Goal: Answer question/provide support: Share knowledge or assist other users

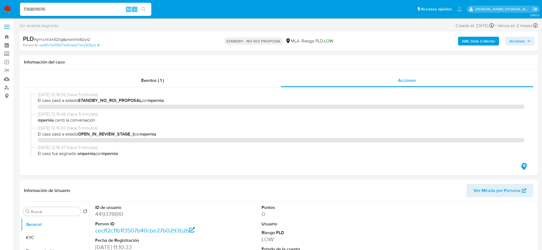
select select "10"
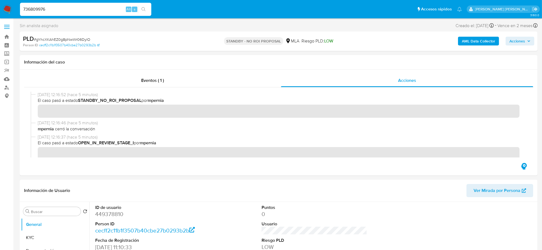
type input "736809976"
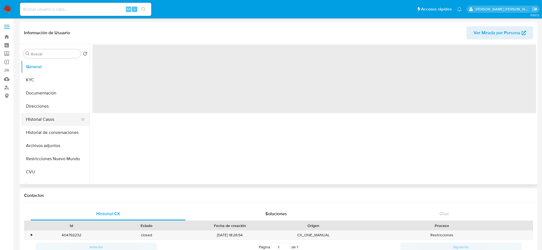
click at [30, 121] on button "Historial Casos" at bounding box center [53, 119] width 64 height 13
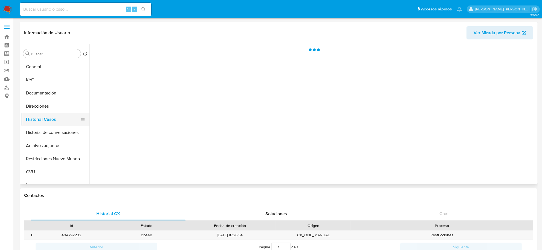
select select "10"
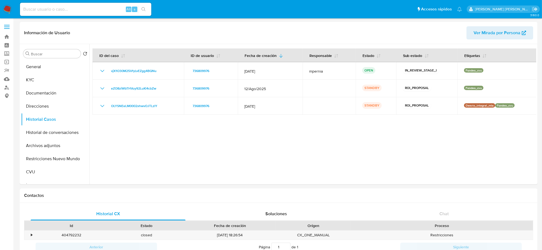
drag, startPoint x: 45, startPoint y: 145, endPoint x: 7, endPoint y: 139, distance: 38.1
click at [42, 144] on button "Archivos adjuntos" at bounding box center [55, 145] width 68 height 13
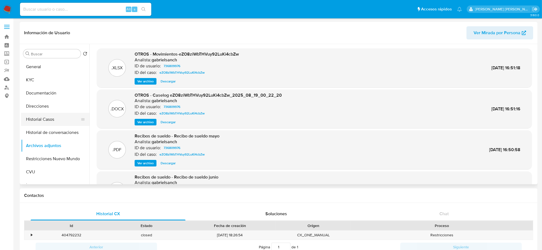
click at [33, 123] on button "Historial Casos" at bounding box center [53, 119] width 64 height 13
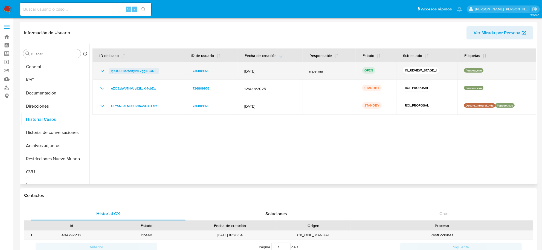
drag, startPoint x: 163, startPoint y: 69, endPoint x: 109, endPoint y: 72, distance: 53.7
click at [109, 72] on div "vjX1O30M25VfyLvEZgg4BQNu" at bounding box center [138, 71] width 78 height 7
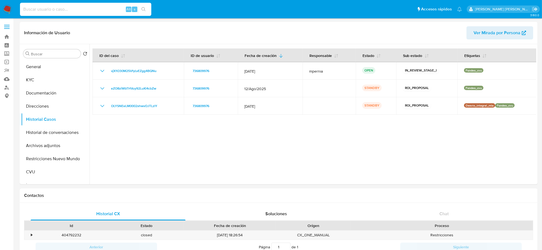
click at [74, 10] on input at bounding box center [85, 9] width 131 height 7
paste input "5049856"
type input "5049856"
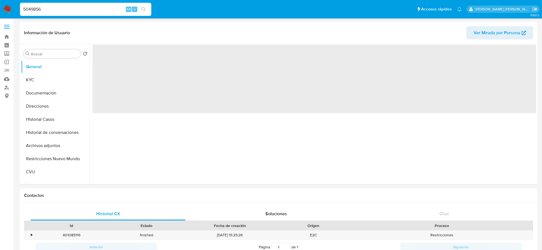
select select "10"
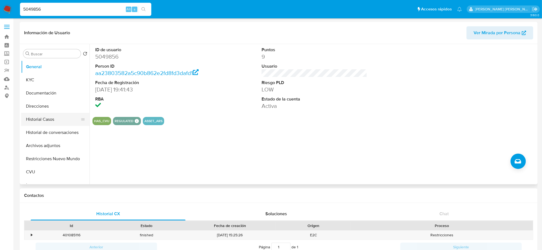
click at [46, 120] on button "Historial Casos" at bounding box center [53, 119] width 64 height 13
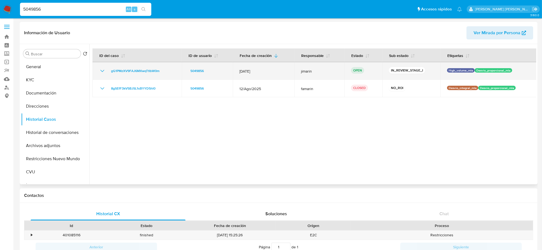
drag, startPoint x: 162, startPoint y: 69, endPoint x: 108, endPoint y: 71, distance: 53.3
click at [108, 71] on div "gG1PMzXV9FAJ6MXwqTtIbW0m" at bounding box center [137, 71] width 76 height 7
click at [139, 71] on span "gG1PMzXV9FAJ6MXwqTtIbW0m" at bounding box center [135, 71] width 48 height 7
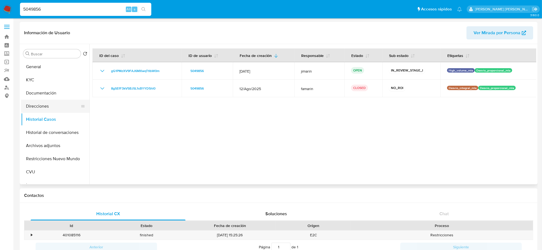
click at [48, 104] on button "Direcciones" at bounding box center [53, 106] width 64 height 13
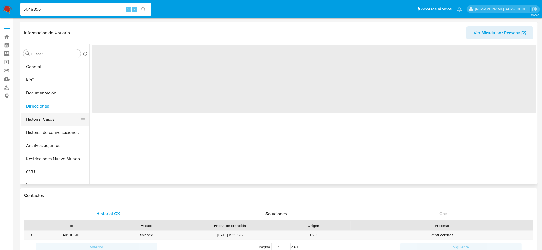
click at [42, 120] on button "Historial Casos" at bounding box center [53, 119] width 64 height 13
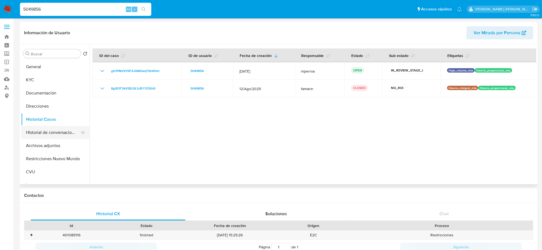
click at [47, 129] on button "Historial de conversaciones" at bounding box center [53, 132] width 64 height 13
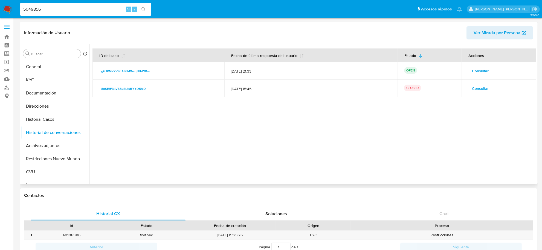
click at [477, 71] on span "Consultar" at bounding box center [480, 71] width 17 height 8
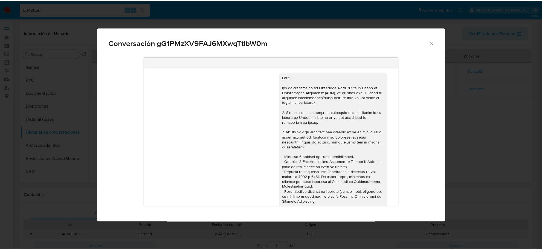
scroll to position [260, 0]
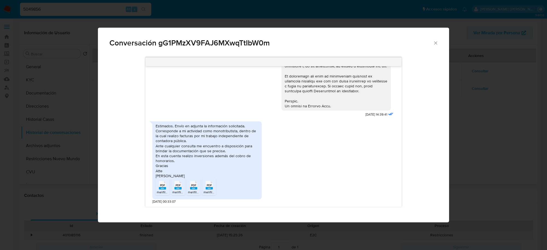
click at [435, 43] on icon "Cerrar" at bounding box center [435, 42] width 5 height 5
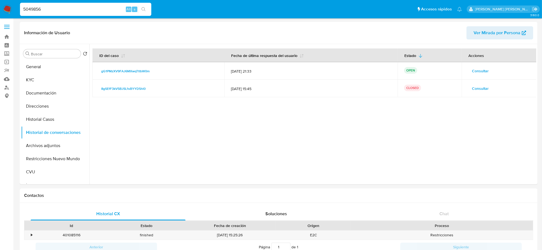
click at [32, 7] on input "5049856" at bounding box center [85, 9] width 131 height 7
paste input "M2qvxI3yEwYtZcyYDc3o2LVe"
type input "M2qvxI3yEwYtZcyYDc3o2LVe"
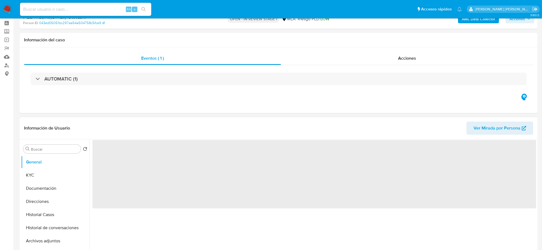
scroll to position [34, 0]
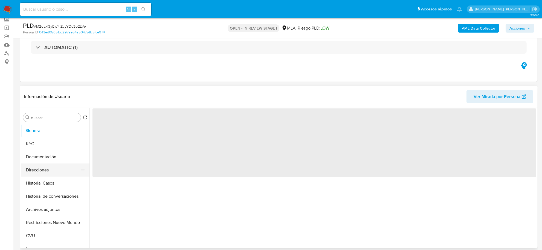
select select "10"
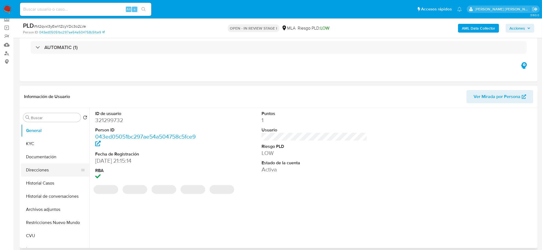
click at [42, 173] on button "Direcciones" at bounding box center [53, 169] width 64 height 13
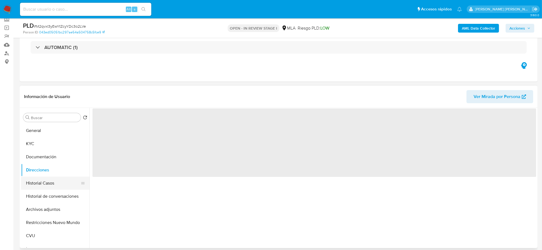
click at [41, 184] on button "Historial Casos" at bounding box center [53, 182] width 64 height 13
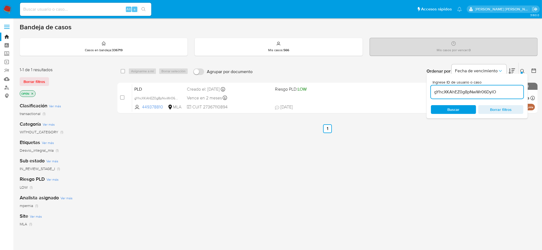
click at [452, 89] on input "gYhcXKAhEZ0g8pNwWr06DylO" at bounding box center [477, 91] width 92 height 7
paste input "G1PMzXV9FAJ6MXwqTtIbW0m"
type input "gG1PMzXV9FAJ6MXwqTtIbW0m"
click at [123, 71] on input "checkbox" at bounding box center [123, 71] width 4 height 4
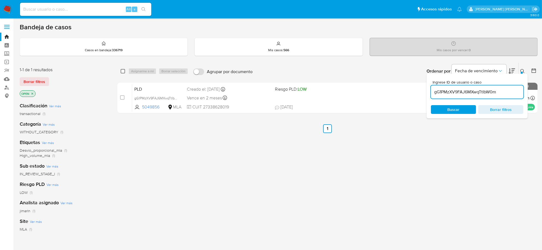
checkbox input "true"
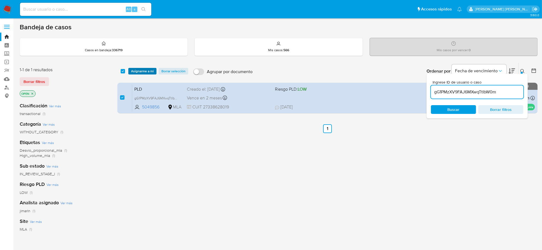
click at [137, 72] on span "Asignarme a mí" at bounding box center [142, 70] width 23 height 5
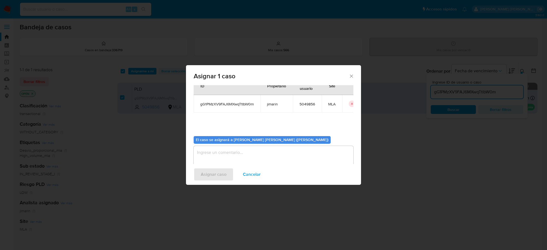
scroll to position [28, 0]
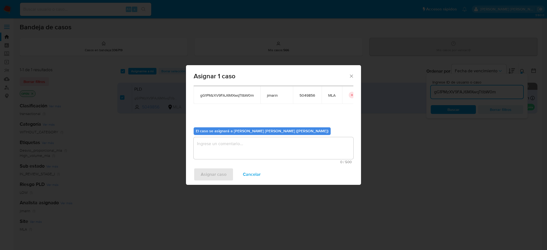
click at [259, 148] on textarea "assign-modal" at bounding box center [274, 148] width 160 height 22
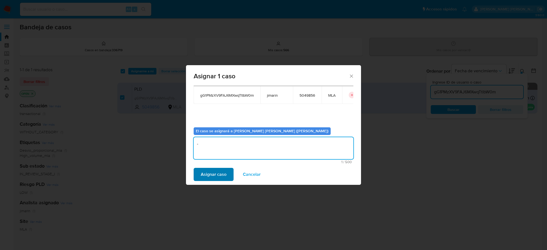
type textarea "-"
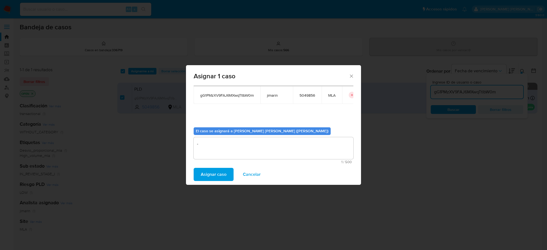
click at [209, 176] on span "Asignar caso" at bounding box center [214, 174] width 26 height 12
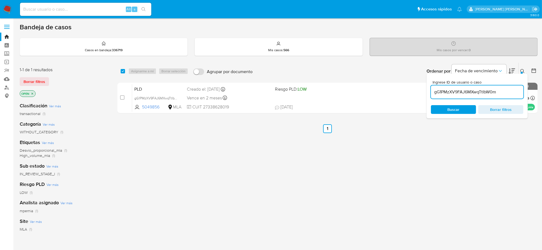
click at [452, 93] on input "gG1PMzXV9FAJ6MXwqTtIbW0m" at bounding box center [477, 91] width 92 height 7
paste input "M2qvxI3yEwYtZcyYDc3o2LVe"
type input "M2qvxI3yEwYtZcyYDc3o2LVe"
click at [124, 70] on input "checkbox" at bounding box center [123, 71] width 4 height 4
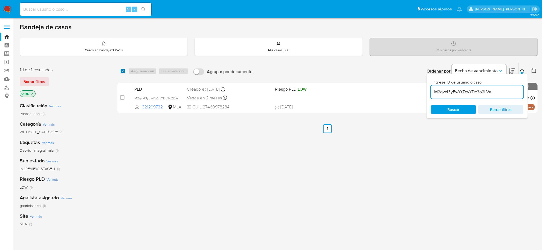
checkbox input "true"
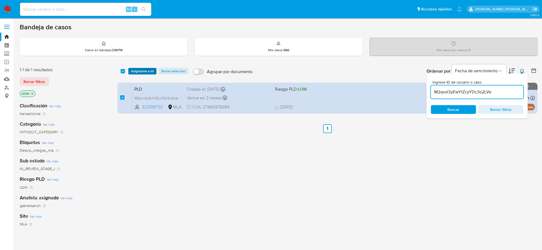
click at [138, 72] on span "Asignarme a mí" at bounding box center [142, 70] width 23 height 5
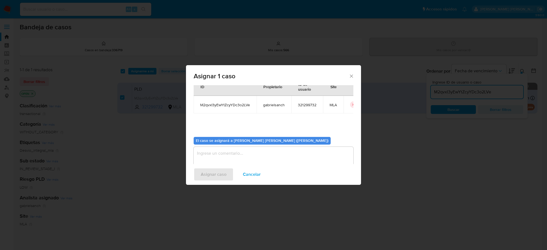
scroll to position [28, 0]
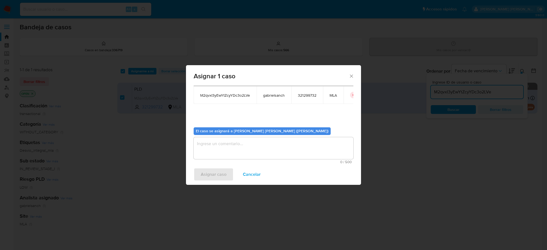
click at [244, 147] on textarea "assign-modal" at bounding box center [274, 148] width 160 height 22
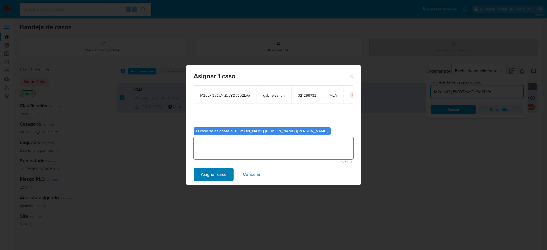
type textarea "-"
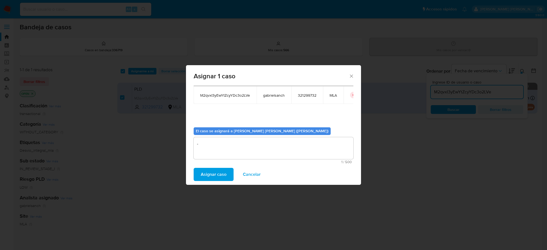
click at [212, 174] on span "Asignar caso" at bounding box center [214, 174] width 26 height 12
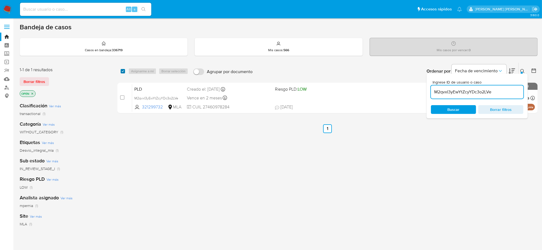
click at [123, 71] on input "checkbox" at bounding box center [123, 71] width 4 height 4
checkbox input "true"
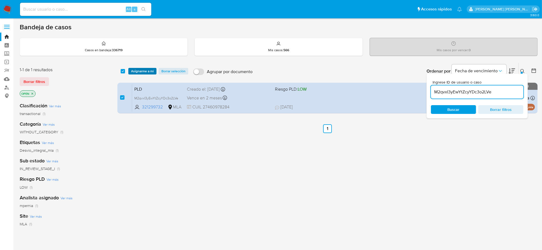
click at [137, 69] on span "Asignarme a mí" at bounding box center [142, 70] width 23 height 5
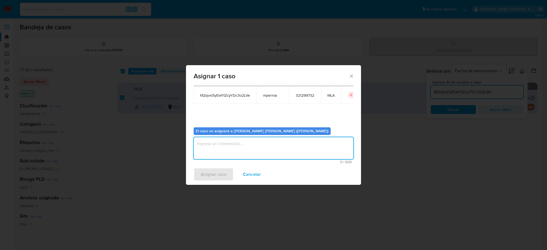
click at [287, 153] on textarea "assign-modal" at bounding box center [274, 148] width 160 height 22
type textarea "-"
click at [226, 174] on button "Asignar caso" at bounding box center [214, 174] width 40 height 13
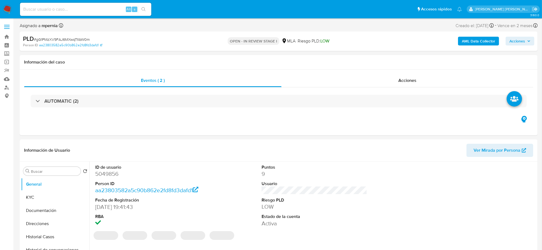
select select "10"
click at [410, 81] on span "Acciones" at bounding box center [407, 80] width 18 height 6
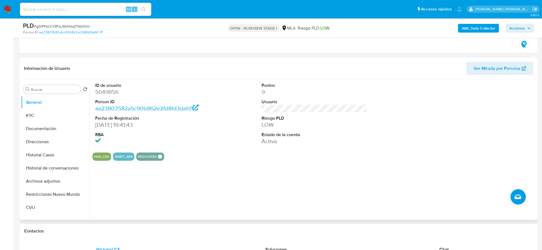
scroll to position [171, 0]
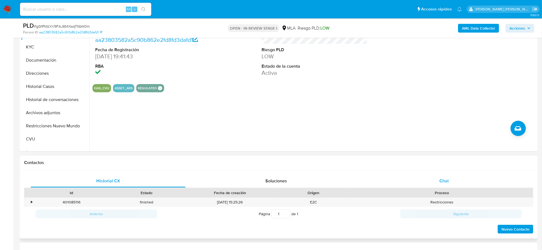
click at [442, 178] on span "Chat" at bounding box center [443, 180] width 9 height 6
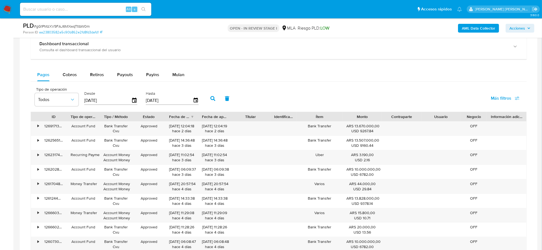
scroll to position [513, 0]
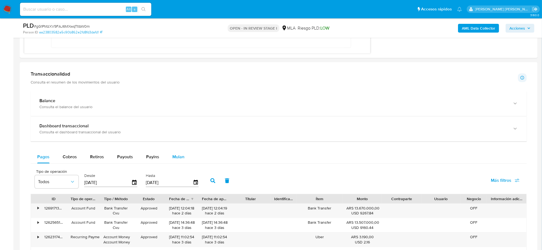
click at [177, 154] on span "Mulan" at bounding box center [178, 156] width 12 height 6
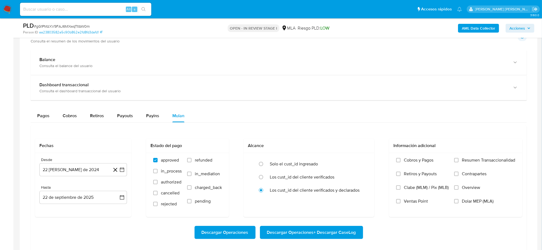
scroll to position [615, 0]
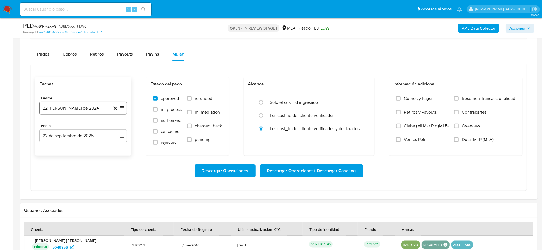
click at [84, 107] on button "22 de agosto de 2024" at bounding box center [83, 107] width 88 height 13
click at [87, 124] on div "agosto 2024 agosto 2024 lun lunes mar martes mié miércoles jue jueves vie viern…" at bounding box center [83, 159] width 88 height 86
click at [86, 127] on span "agosto 2024" at bounding box center [80, 127] width 25 height 5
click at [118, 127] on icon "Año siguiente" at bounding box center [116, 127] width 7 height 7
click at [85, 179] on span "ago" at bounding box center [82, 178] width 7 height 4
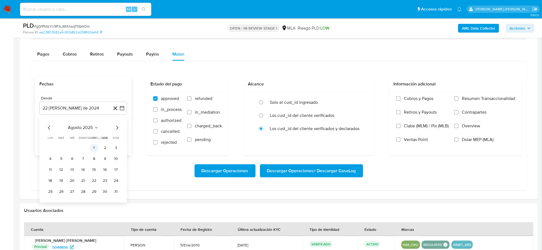
click at [98, 149] on button "1" at bounding box center [94, 147] width 9 height 9
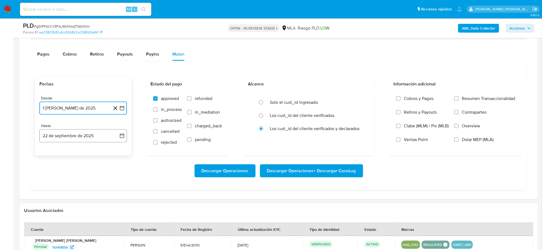
click at [83, 136] on button "22 de septiembre de 2025" at bounding box center [83, 135] width 88 height 13
click at [50, 158] on icon "Mes anterior" at bounding box center [49, 155] width 7 height 7
click at [115, 223] on button "31" at bounding box center [116, 219] width 9 height 9
click at [195, 100] on span "refunded" at bounding box center [204, 98] width 18 height 5
click at [191, 100] on input "refunded" at bounding box center [189, 98] width 4 height 4
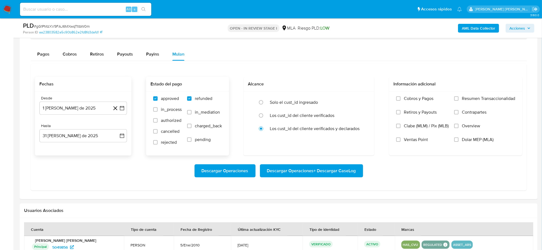
checkbox input "true"
click at [459, 139] on label "Dolar MEP (MLA)" at bounding box center [484, 144] width 61 height 14
click at [458, 139] on input "Dolar MEP (MLA)" at bounding box center [456, 139] width 4 height 4
click at [288, 167] on span "Descargar Operaciones + Descargar CaseLog" at bounding box center [311, 171] width 89 height 12
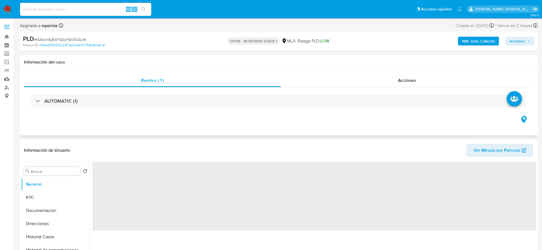
select select "10"
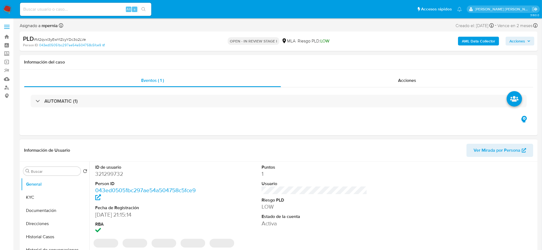
click at [102, 176] on dd "321299732" at bounding box center [148, 174] width 106 height 8
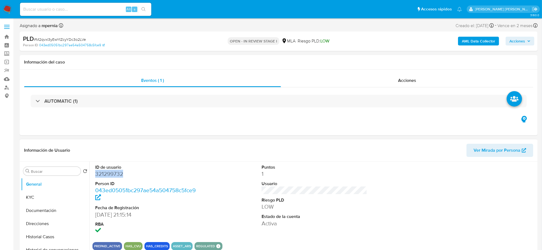
copy dd "321299732"
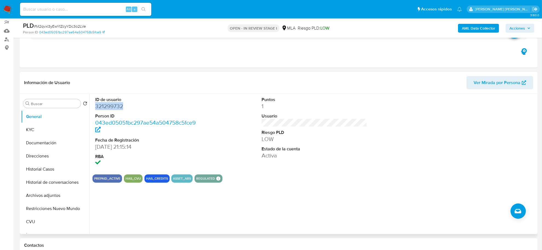
scroll to position [68, 0]
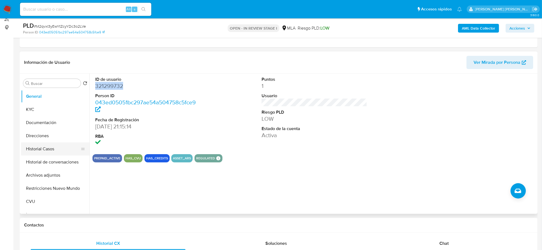
click at [40, 145] on button "Historial Casos" at bounding box center [53, 148] width 64 height 13
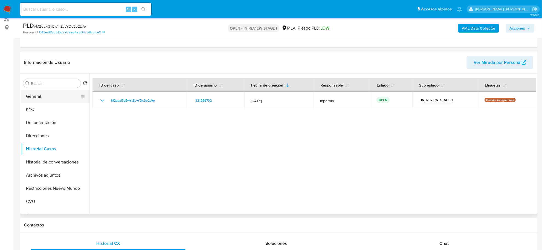
click at [41, 95] on button "General" at bounding box center [53, 96] width 64 height 13
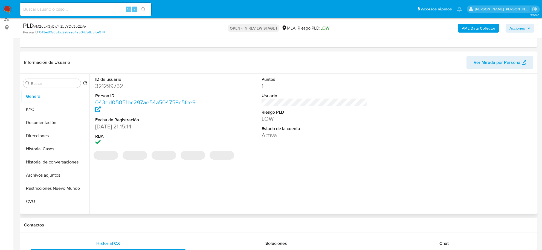
click at [106, 87] on dd "321299732" at bounding box center [148, 86] width 106 height 8
copy dd "321299732"
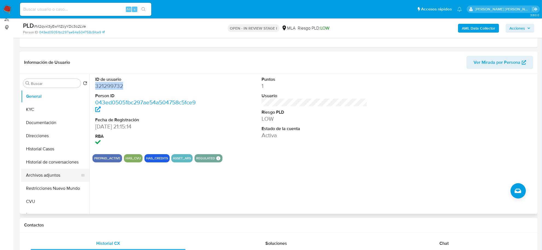
click at [46, 174] on button "Archivos adjuntos" at bounding box center [53, 174] width 64 height 13
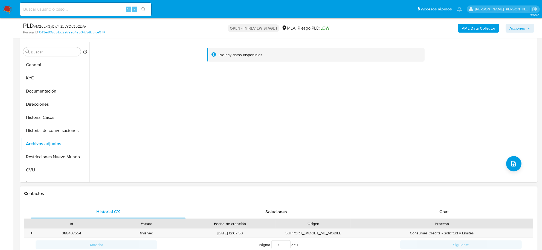
scroll to position [137, 0]
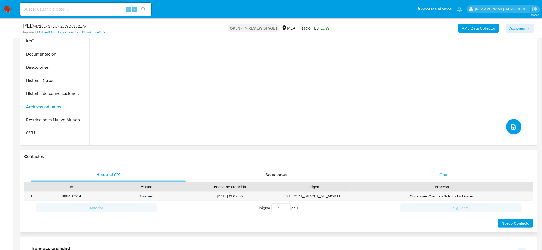
click at [448, 170] on div "Chat" at bounding box center [443, 174] width 155 height 13
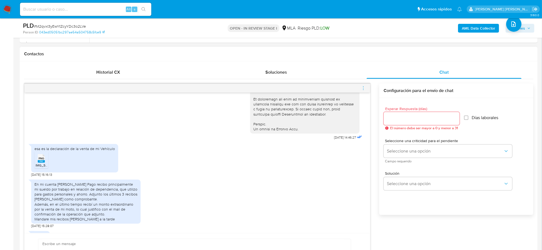
scroll to position [289, 0]
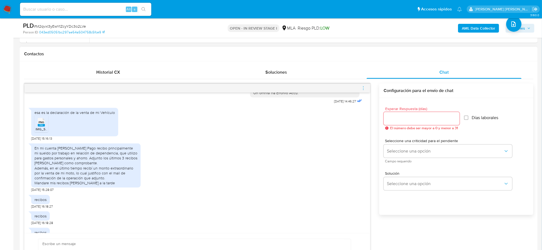
click at [40, 131] on span "IMG_5039.png" at bounding box center [47, 129] width 22 height 5
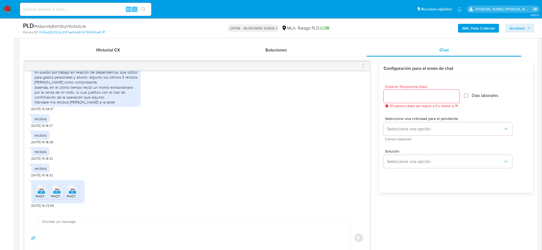
scroll to position [273, 0]
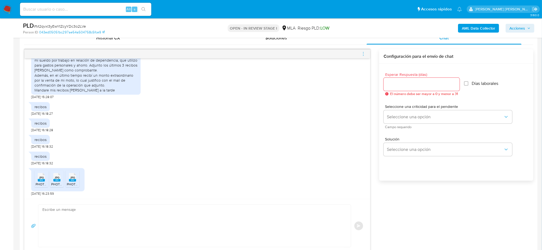
click at [38, 178] on icon at bounding box center [41, 177] width 7 height 8
click at [56, 177] on span "JPG" at bounding box center [56, 178] width 5 height 4
click at [74, 181] on rect at bounding box center [72, 180] width 7 height 2
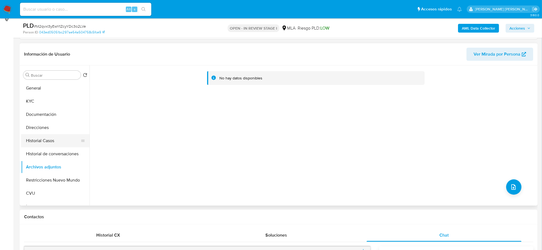
scroll to position [68, 0]
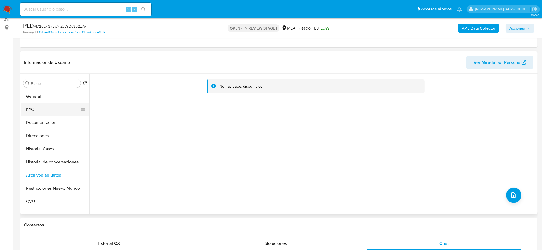
click at [34, 105] on button "KYC" at bounding box center [53, 109] width 64 height 13
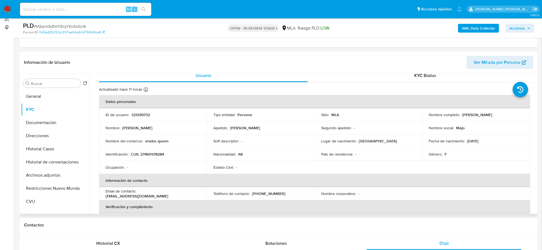
scroll to position [0, 0]
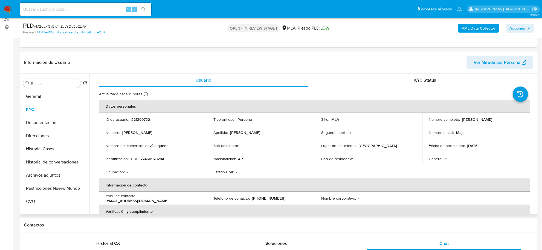
drag, startPoint x: 460, startPoint y: 118, endPoint x: 509, endPoint y: 120, distance: 49.5
click at [509, 120] on div "Nombre completo : Maria José Rodriguez" at bounding box center [476, 119] width 95 height 5
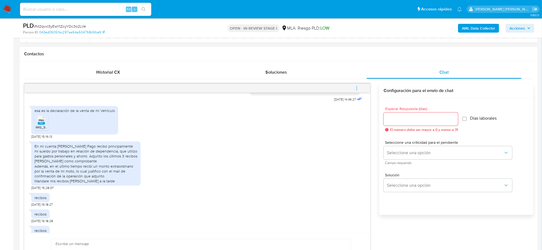
scroll to position [289, 0]
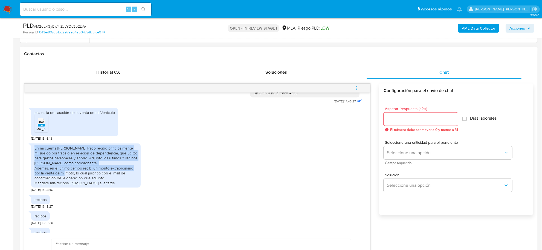
drag, startPoint x: 35, startPoint y: 159, endPoint x: 75, endPoint y: 183, distance: 47.2
click at [75, 183] on div "En mi cuenta de Mercado Pago recibo principalmente mi sueldo por trabajo en rel…" at bounding box center [85, 165] width 103 height 40
copy div "En mi cuenta de Mercado Pago recibo principalmente mi sueldo por trabajo en rel…"
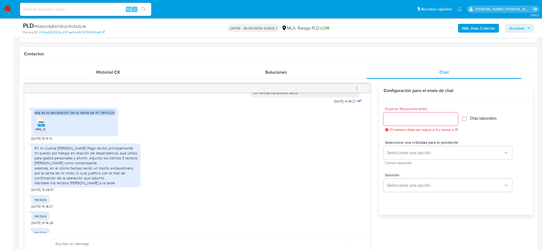
drag, startPoint x: 35, startPoint y: 124, endPoint x: 114, endPoint y: 123, distance: 79.3
click at [114, 123] on div "esa es la declaración de la venta de mi Vehículo PNG PNG IMG_5039.png" at bounding box center [74, 122] width 87 height 28
copy div "esa es la declaración de la venta de mi Vehículo"
drag, startPoint x: 51, startPoint y: 195, endPoint x: 86, endPoint y: 195, distance: 35.8
click at [86, 185] on div "En mi cuenta de Mercado Pago recibo principalmente mi sueldo por trabajo en rel…" at bounding box center [85, 165] width 103 height 40
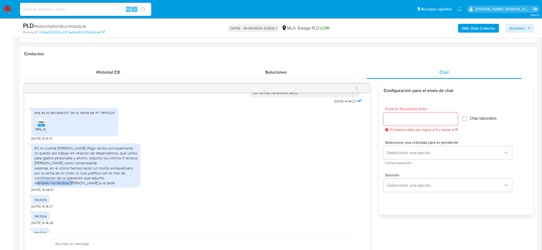
copy div "mis recibos de sueldo"
click at [482, 31] on b "AML Data Collector" at bounding box center [478, 28] width 33 height 9
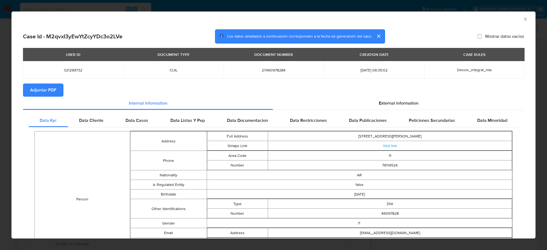
click at [57, 87] on button "Adjuntar PDF" at bounding box center [43, 89] width 40 height 13
click at [522, 21] on div "AML Data Collector" at bounding box center [273, 18] width 524 height 14
click at [523, 21] on icon "Cerrar ventana" at bounding box center [525, 18] width 5 height 5
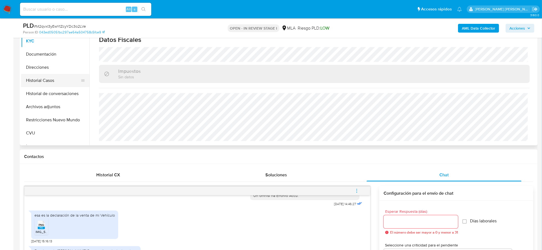
scroll to position [103, 0]
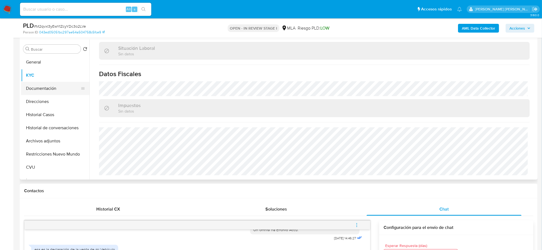
click at [48, 88] on button "Documentación" at bounding box center [53, 88] width 64 height 13
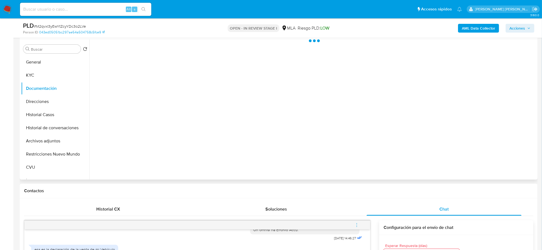
scroll to position [0, 0]
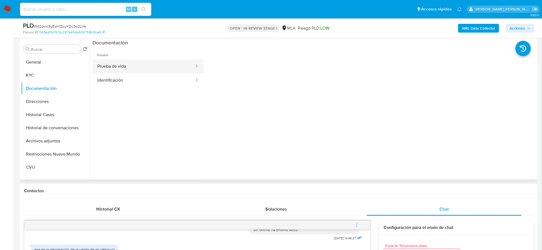
click at [153, 71] on button "Prueba de vida" at bounding box center [143, 66] width 102 height 14
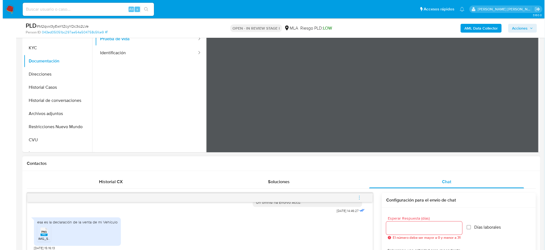
scroll to position [171, 0]
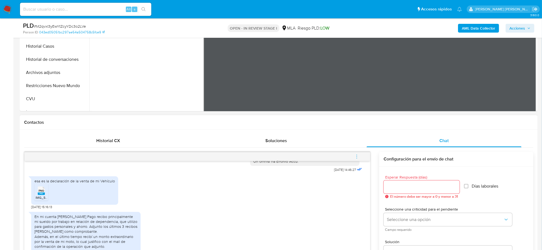
click at [357, 156] on icon "menu-action" at bounding box center [356, 156] width 5 height 5
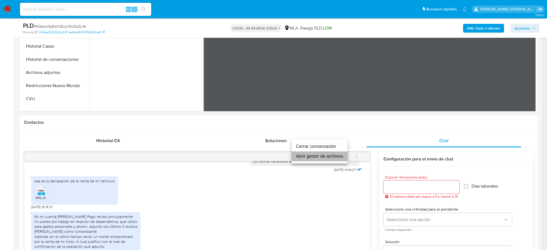
click at [313, 154] on li "Abrir gestor de archivos" at bounding box center [320, 156] width 56 height 10
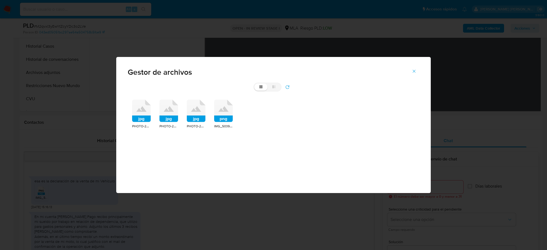
click at [226, 121] on rect at bounding box center [223, 118] width 19 height 7
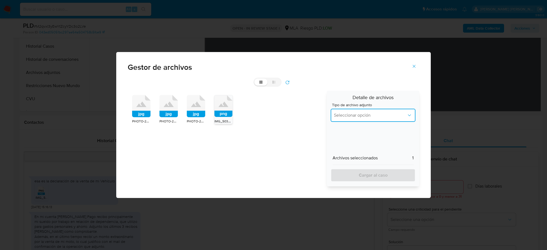
drag, startPoint x: 363, startPoint y: 109, endPoint x: 362, endPoint y: 117, distance: 7.4
click at [363, 110] on button "Seleccionar opción" at bounding box center [373, 115] width 85 height 13
click at [350, 139] on div "INGRESOS" at bounding box center [371, 142] width 75 height 13
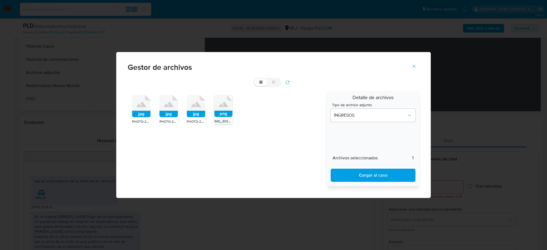
click at [350, 175] on span "Cargar al caso" at bounding box center [373, 175] width 71 height 12
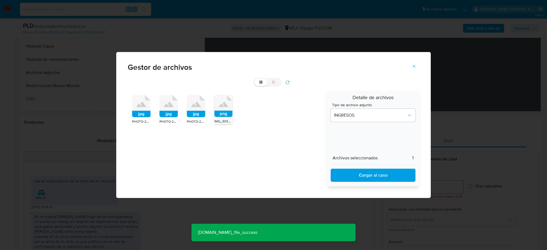
click at [225, 107] on icon at bounding box center [223, 106] width 18 height 22
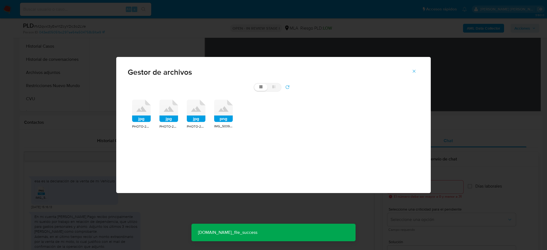
click at [198, 122] on div "jpg" at bounding box center [196, 112] width 19 height 24
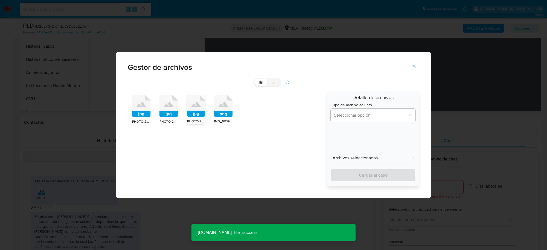
click at [172, 115] on rect at bounding box center [168, 114] width 19 height 7
click at [139, 112] on rect at bounding box center [141, 114] width 19 height 7
drag, startPoint x: 378, startPoint y: 111, endPoint x: 373, endPoint y: 119, distance: 9.4
click at [378, 112] on button "Seleccionar opción" at bounding box center [373, 115] width 85 height 13
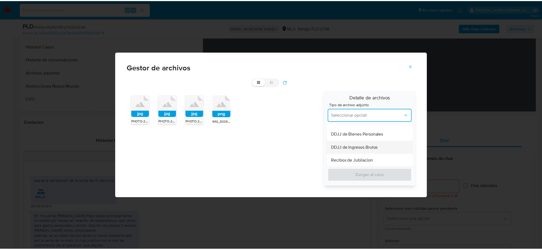
scroll to position [137, 0]
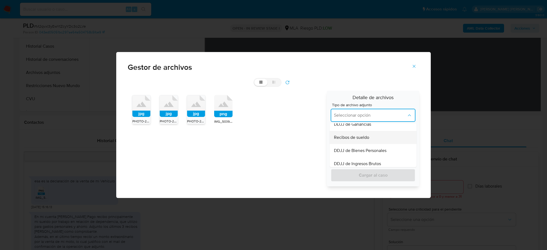
click at [362, 139] on span "Recibos de sueldo" at bounding box center [351, 137] width 35 height 5
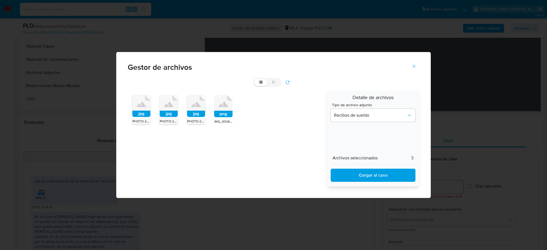
click at [357, 172] on span "Cargar al caso" at bounding box center [373, 175] width 71 height 12
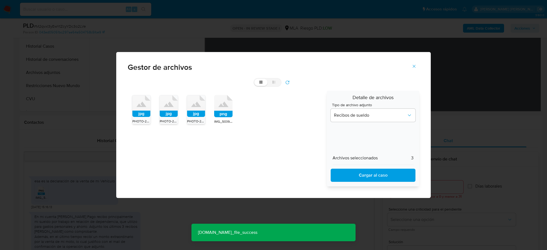
click at [413, 70] on span "Cerrar" at bounding box center [414, 66] width 5 height 12
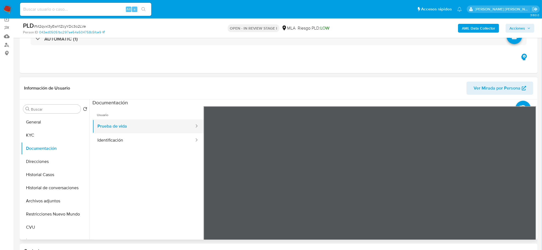
scroll to position [34, 0]
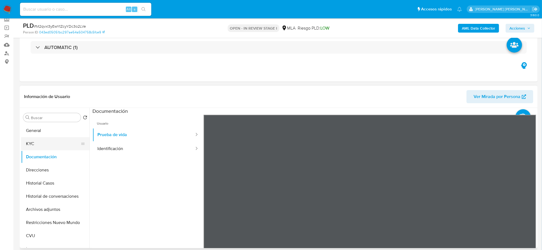
click at [31, 141] on button "KYC" at bounding box center [53, 143] width 64 height 13
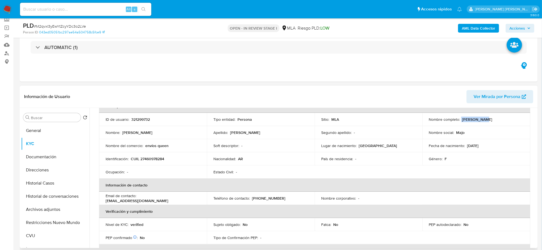
drag, startPoint x: 466, startPoint y: 118, endPoint x: 480, endPoint y: 119, distance: 14.0
click at [480, 119] on div "Nombre completo : Maria José Rodriguez" at bounding box center [476, 119] width 95 height 5
copy div "Maria José"
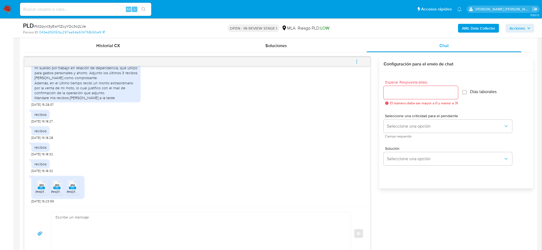
scroll to position [342, 0]
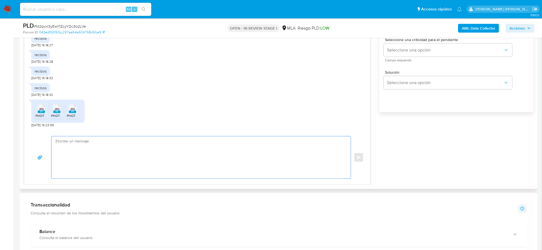
click at [76, 145] on textarea at bounding box center [200, 157] width 288 height 42
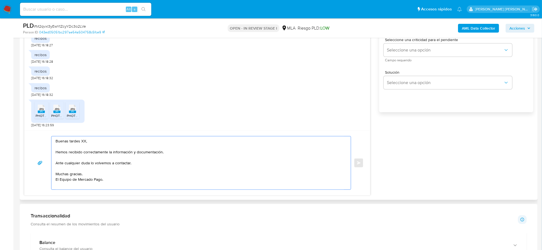
click at [84, 141] on textarea "Buenas tardes XX, Hemos recibido correctamente la información y documentación. …" at bounding box center [200, 162] width 288 height 53
paste textarea "Maria José"
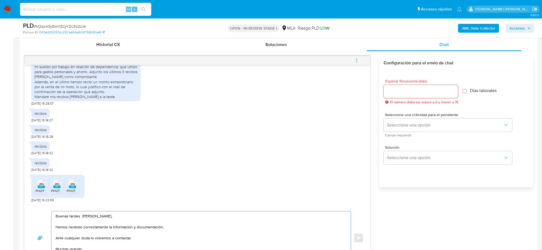
scroll to position [205, 0]
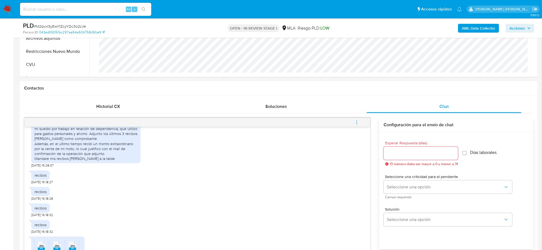
type textarea "Buenas tardes Maria José, Hemos recibido correctamente la información y documen…"
click at [415, 155] on input "Esperar Respuesta (días)" at bounding box center [420, 153] width 74 height 7
type input "0"
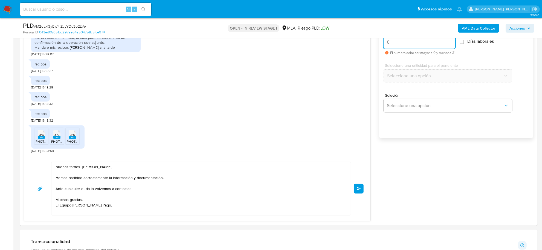
scroll to position [342, 0]
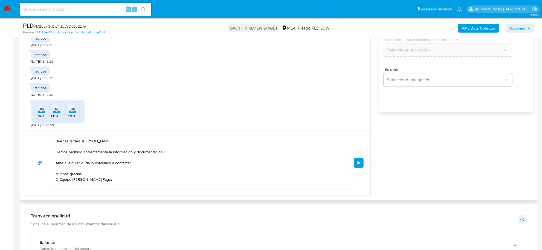
click at [357, 163] on span "Enviar" at bounding box center [359, 162] width 4 height 3
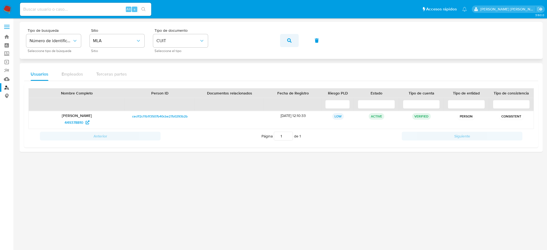
click at [284, 39] on button "button" at bounding box center [289, 40] width 19 height 13
click at [75, 121] on span "321299732" at bounding box center [74, 122] width 19 height 9
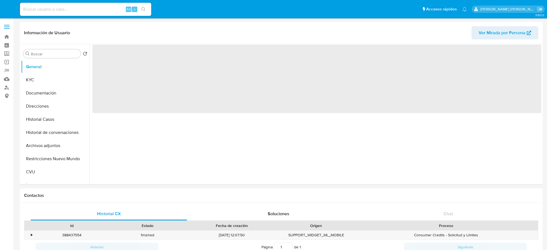
select select "10"
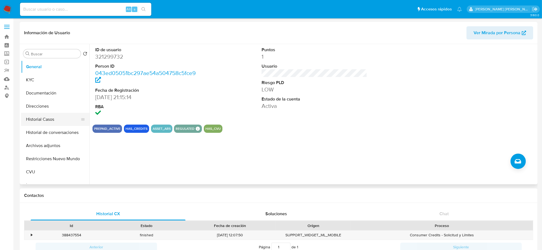
click at [44, 119] on button "Historial Casos" at bounding box center [53, 119] width 64 height 13
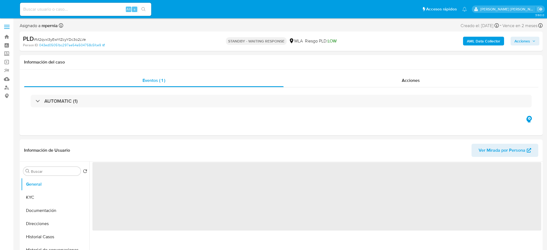
select select "10"
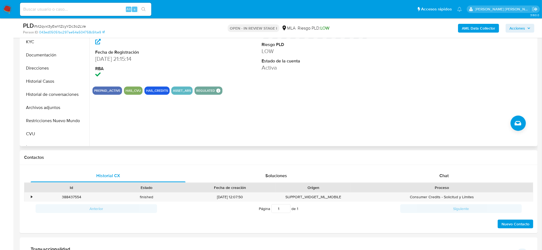
scroll to position [205, 0]
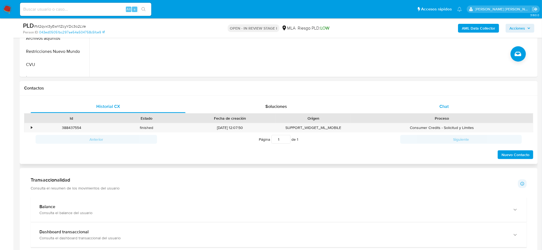
click at [439, 109] on span "Chat" at bounding box center [443, 106] width 9 height 6
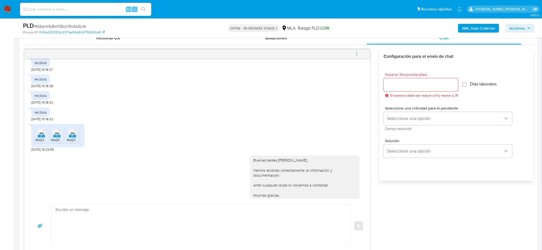
scroll to position [350, 0]
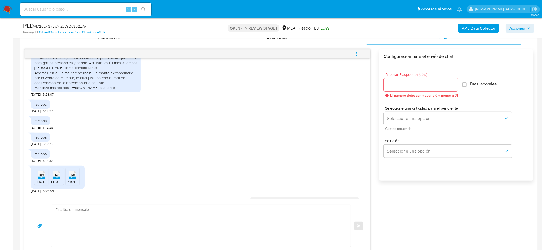
click at [358, 54] on icon "menu-action" at bounding box center [356, 53] width 5 height 5
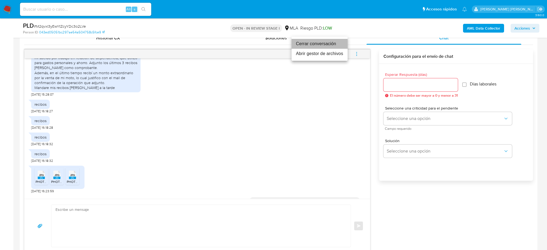
click at [331, 44] on li "Cerrar conversación" at bounding box center [320, 44] width 56 height 10
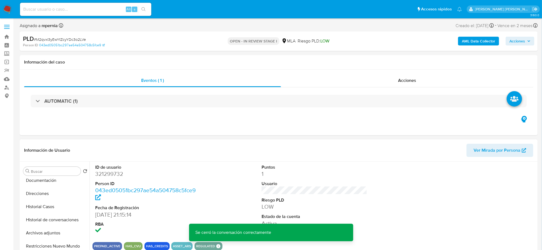
scroll to position [68, 0]
click at [42, 194] on button "Archivos adjuntos" at bounding box center [53, 194] width 64 height 13
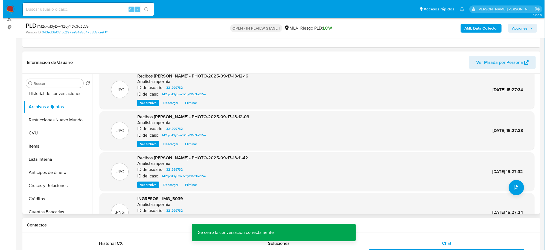
scroll to position [0, 0]
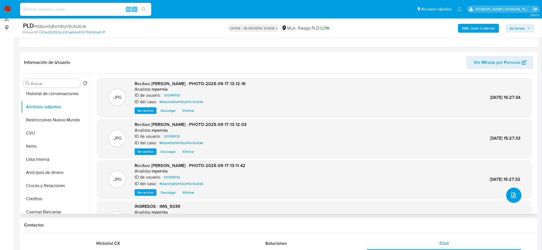
click at [519, 195] on button "upload-file" at bounding box center [513, 194] width 15 height 15
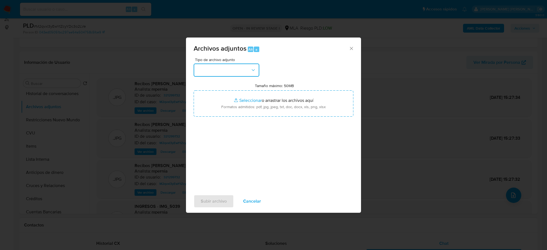
click at [231, 71] on button "button" at bounding box center [227, 69] width 66 height 13
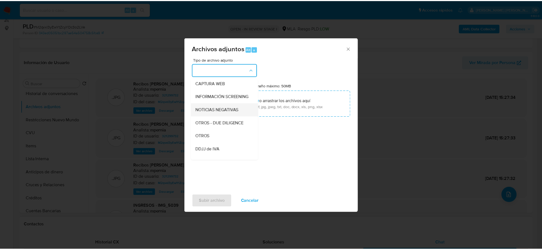
scroll to position [68, 0]
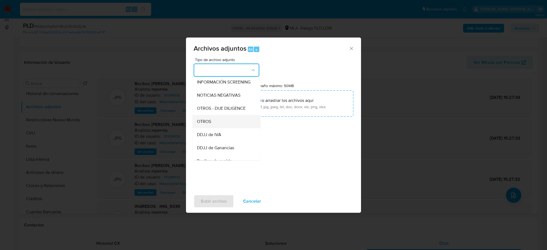
click at [213, 128] on div "OTROS" at bounding box center [225, 121] width 56 height 13
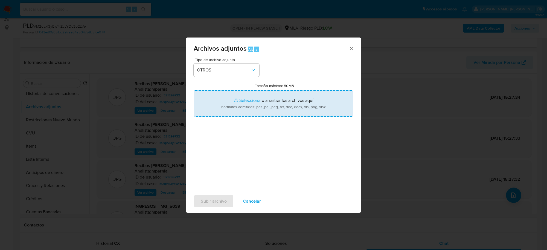
type input "C:\fakepath\Movimientos-Aladdin-321299732.xlsx"
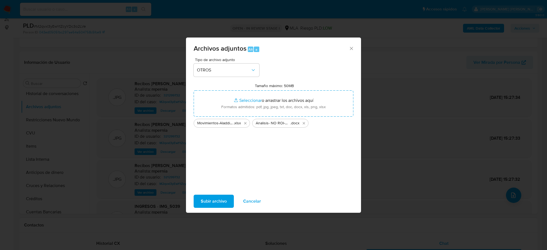
click at [214, 194] on div "Subir archivo Cancelar" at bounding box center [273, 201] width 175 height 21
click at [214, 197] on span "Subir archivo" at bounding box center [214, 201] width 26 height 12
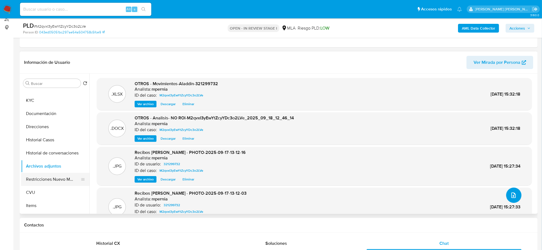
scroll to position [0, 0]
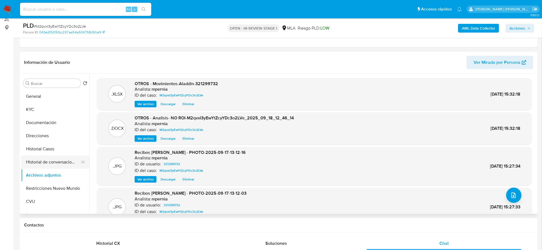
click at [52, 165] on button "Historial de conversaciones" at bounding box center [53, 161] width 64 height 13
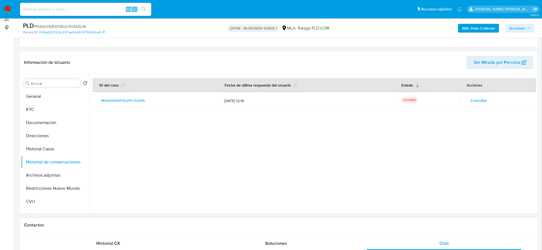
click at [523, 29] on span "Acciones" at bounding box center [517, 28] width 16 height 9
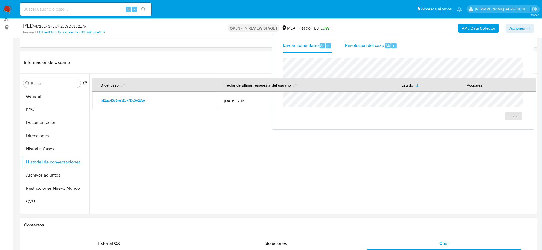
click at [372, 44] on span "Resolución del caso" at bounding box center [364, 45] width 39 height 6
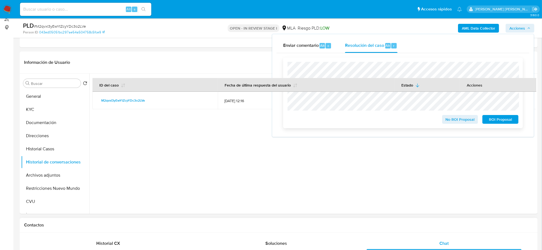
click at [449, 117] on span "No ROI Proposal" at bounding box center [460, 119] width 28 height 8
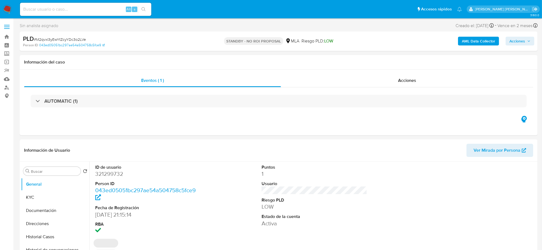
select select "10"
click at [42, 7] on input at bounding box center [85, 9] width 131 height 7
paste input "187145713"
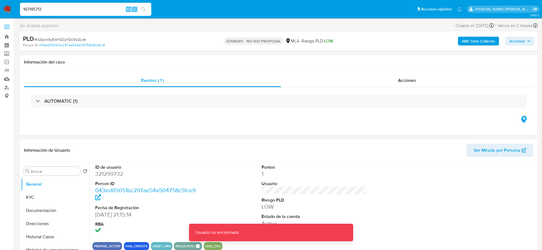
click at [69, 9] on input "187145713" at bounding box center [85, 9] width 131 height 7
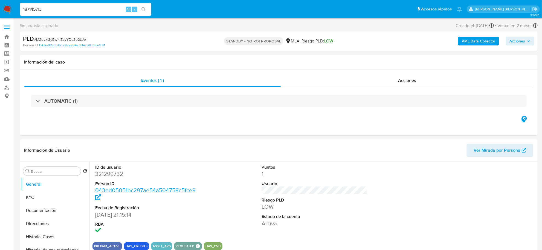
type input "187145713"
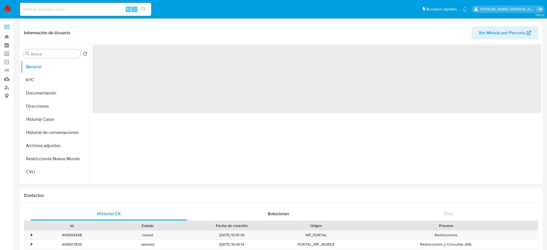
select select "10"
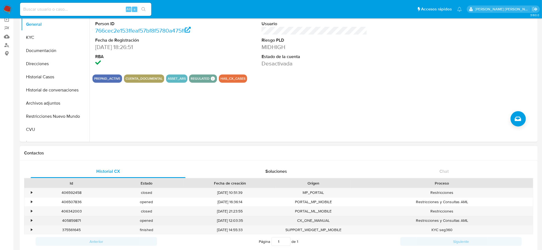
scroll to position [103, 0]
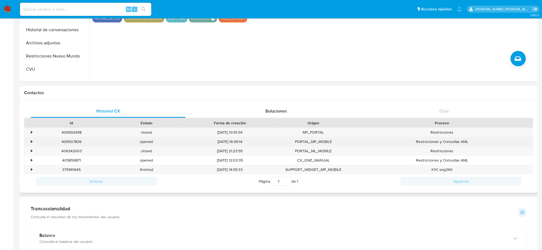
click at [73, 140] on div "406507836" at bounding box center [71, 141] width 75 height 9
click at [73, 139] on div "406507836" at bounding box center [71, 141] width 75 height 9
copy div "406507836"
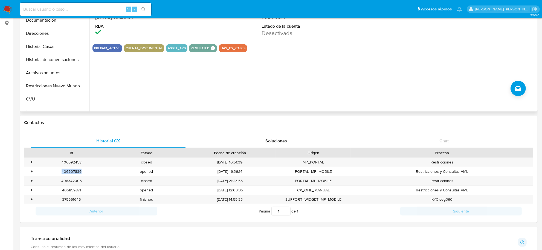
scroll to position [34, 0]
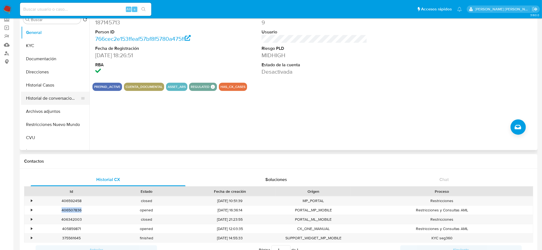
click at [50, 101] on button "Historial de conversaciones" at bounding box center [53, 98] width 64 height 13
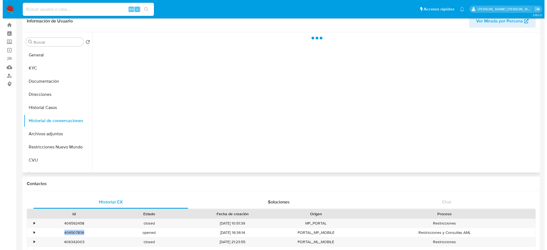
scroll to position [0, 0]
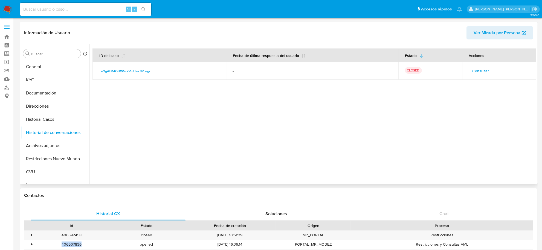
click at [487, 70] on span "Consultar" at bounding box center [480, 71] width 17 height 8
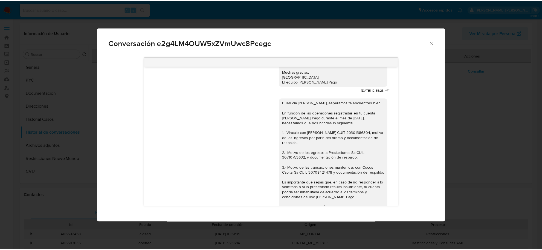
scroll to position [389, 0]
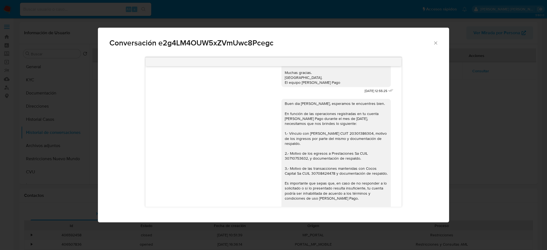
click at [434, 43] on icon "Cerrar" at bounding box center [435, 42] width 5 height 5
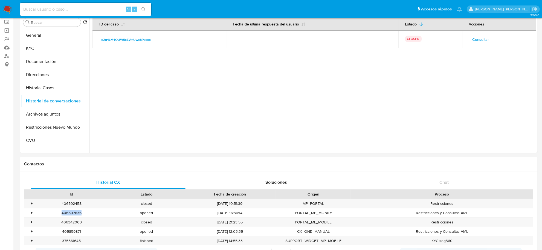
scroll to position [68, 0]
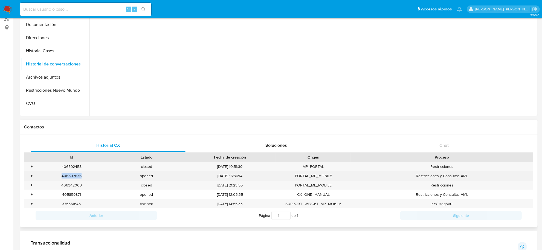
click at [75, 177] on div "406507836" at bounding box center [71, 175] width 75 height 9
click at [75, 176] on div "406507836" at bounding box center [71, 175] width 75 height 9
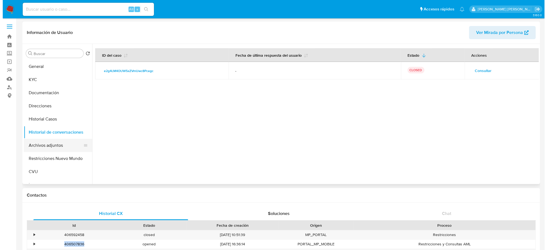
scroll to position [0, 0]
click at [485, 69] on span "Consultar" at bounding box center [480, 71] width 17 height 8
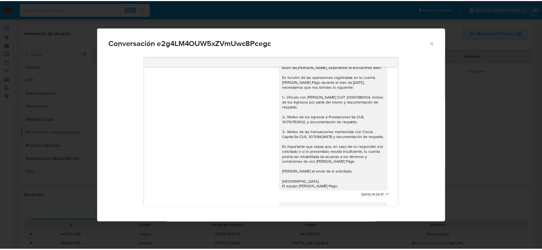
scroll to position [389, 0]
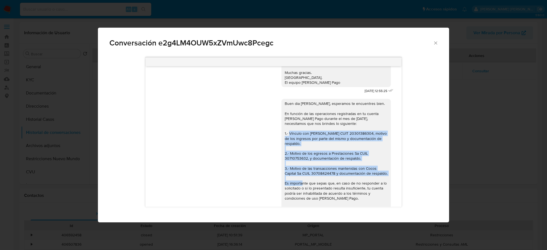
drag, startPoint x: 278, startPoint y: 143, endPoint x: 383, endPoint y: 185, distance: 113.0
click at [383, 185] on div "Buen dia Ezequiel Agustin, esperamos te encuentres bien. En función de las oper…" at bounding box center [335, 163] width 109 height 129
copy div "1.- Vínculo con Diego Martin Carballo CUIT 20301386304, motivo de los ingresos …"
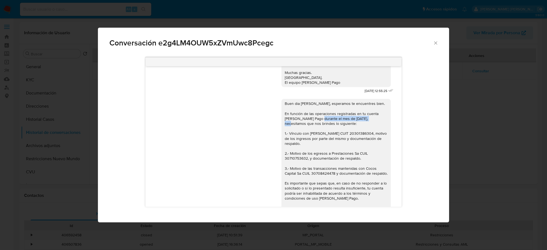
drag, startPoint x: 307, startPoint y: 128, endPoint x: 354, endPoint y: 129, distance: 46.8
click at [354, 129] on div "Buen dia Ezequiel Agustin, esperamos te encuentres bien. En función de las oper…" at bounding box center [336, 163] width 103 height 124
copy div "durante el mes de julio 2025,"
drag, startPoint x: 279, startPoint y: 123, endPoint x: 371, endPoint y: 122, distance: 91.9
click at [371, 122] on div "Buen dia Ezequiel Agustin, esperamos te encuentres bien. En función de las oper…" at bounding box center [336, 163] width 103 height 124
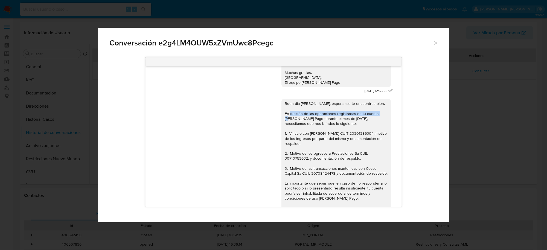
copy div "En función de las operaciones registradas en tu cuenta"
click at [436, 42] on icon "Cerrar" at bounding box center [435, 42] width 5 height 5
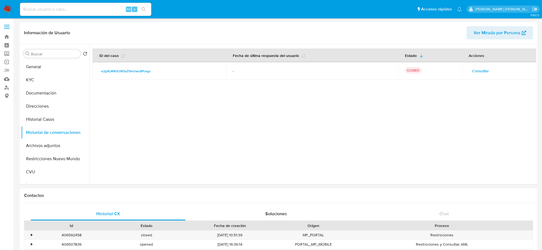
click at [66, 14] on div "Alt s" at bounding box center [85, 9] width 131 height 13
click at [62, 10] on input at bounding box center [85, 9] width 131 height 7
paste input "257114868"
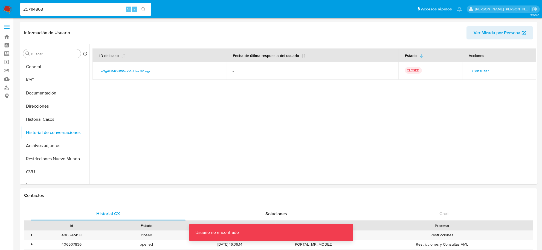
click at [64, 8] on input "257114868" at bounding box center [85, 9] width 131 height 7
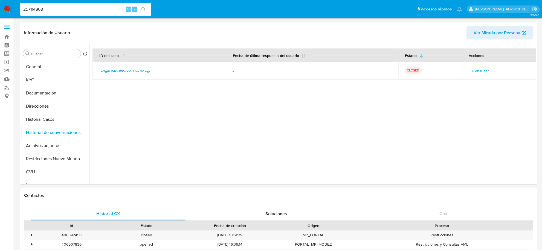
type input "257114868"
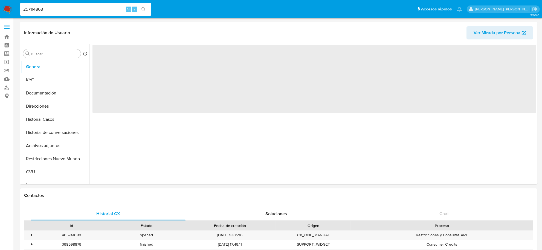
select select "10"
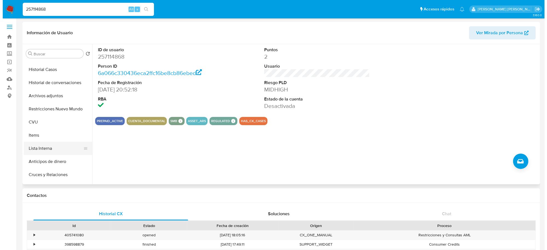
scroll to position [34, 0]
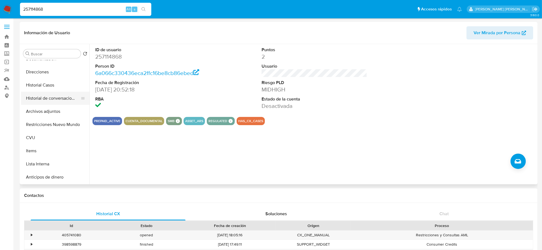
click at [48, 100] on button "Historial de conversaciones" at bounding box center [53, 98] width 64 height 13
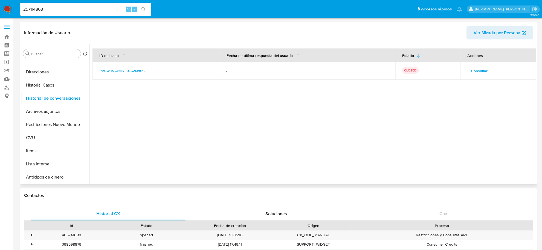
click at [476, 71] on span "Consultar" at bounding box center [479, 71] width 17 height 8
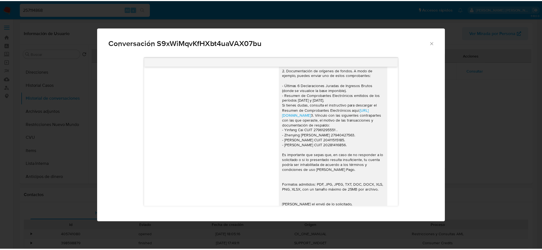
scroll to position [484, 0]
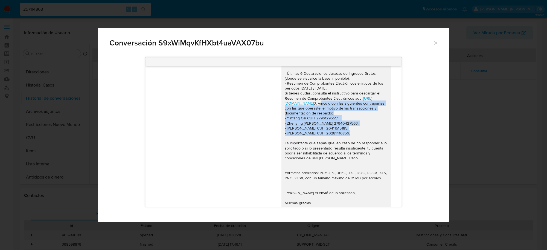
drag, startPoint x: 283, startPoint y: 117, endPoint x: 360, endPoint y: 147, distance: 83.0
click at [360, 147] on div "Buenas tardes Raul Edmundo, En función de las operaciones registradas en tu cue…" at bounding box center [336, 113] width 103 height 214
copy div "Vínculo con las siguientes contrapartes con las que operaste, el motivo de las …"
click at [436, 40] on icon "Cerrar" at bounding box center [435, 42] width 5 height 5
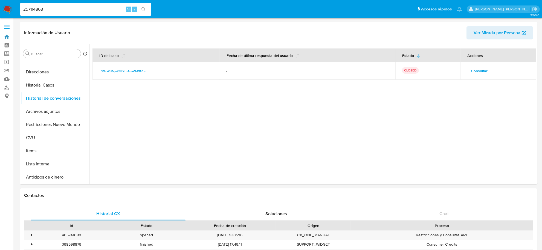
click at [7, 35] on link "Bandeja" at bounding box center [32, 37] width 65 height 8
